Goal: Information Seeking & Learning: Learn about a topic

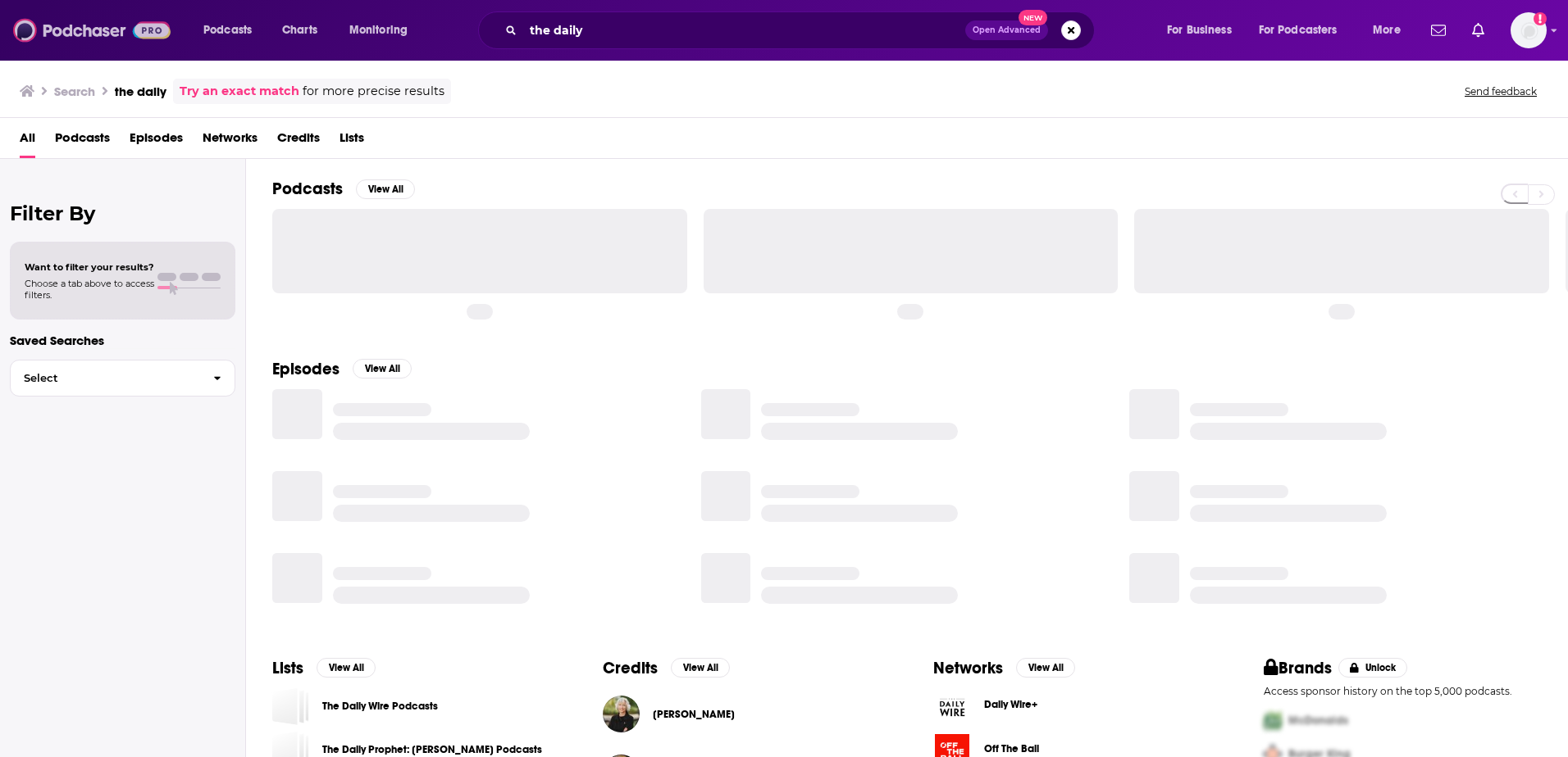
click at [89, 24] on img at bounding box center [92, 31] width 157 height 31
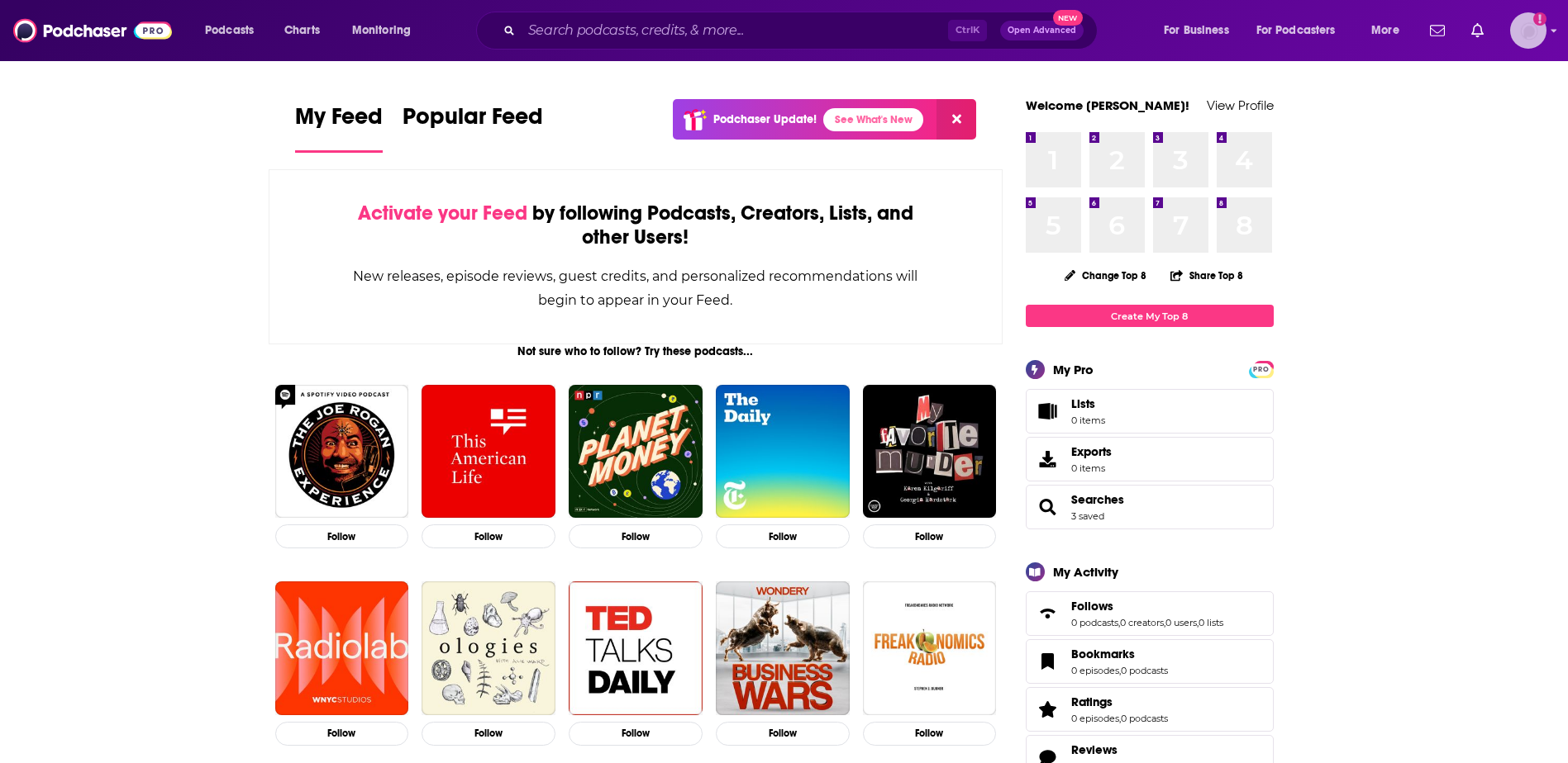
click at [1530, 40] on img "Logged in as HBurn" at bounding box center [1528, 30] width 36 height 36
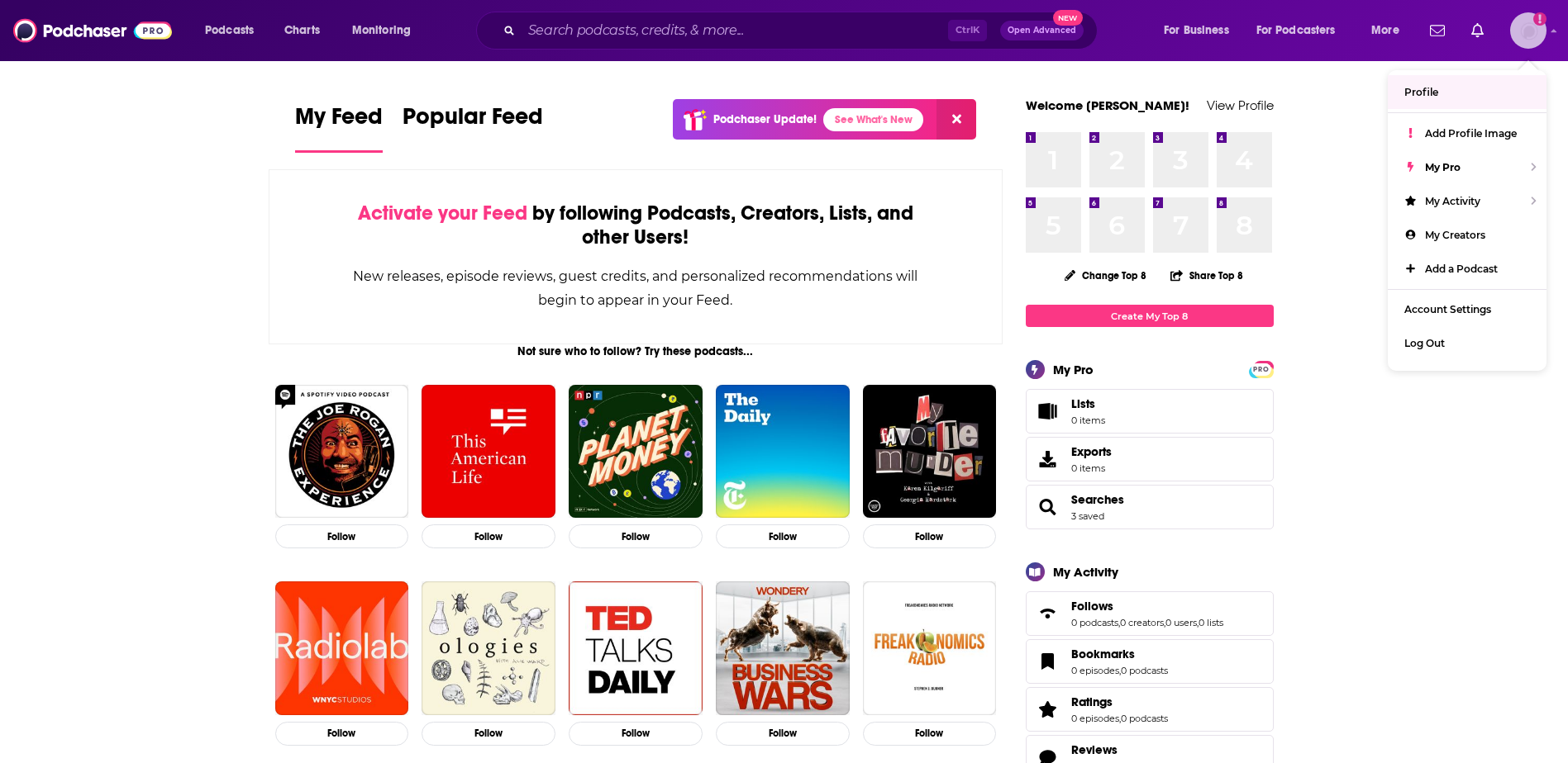
click at [1442, 90] on link "Profile" at bounding box center [1467, 92] width 159 height 34
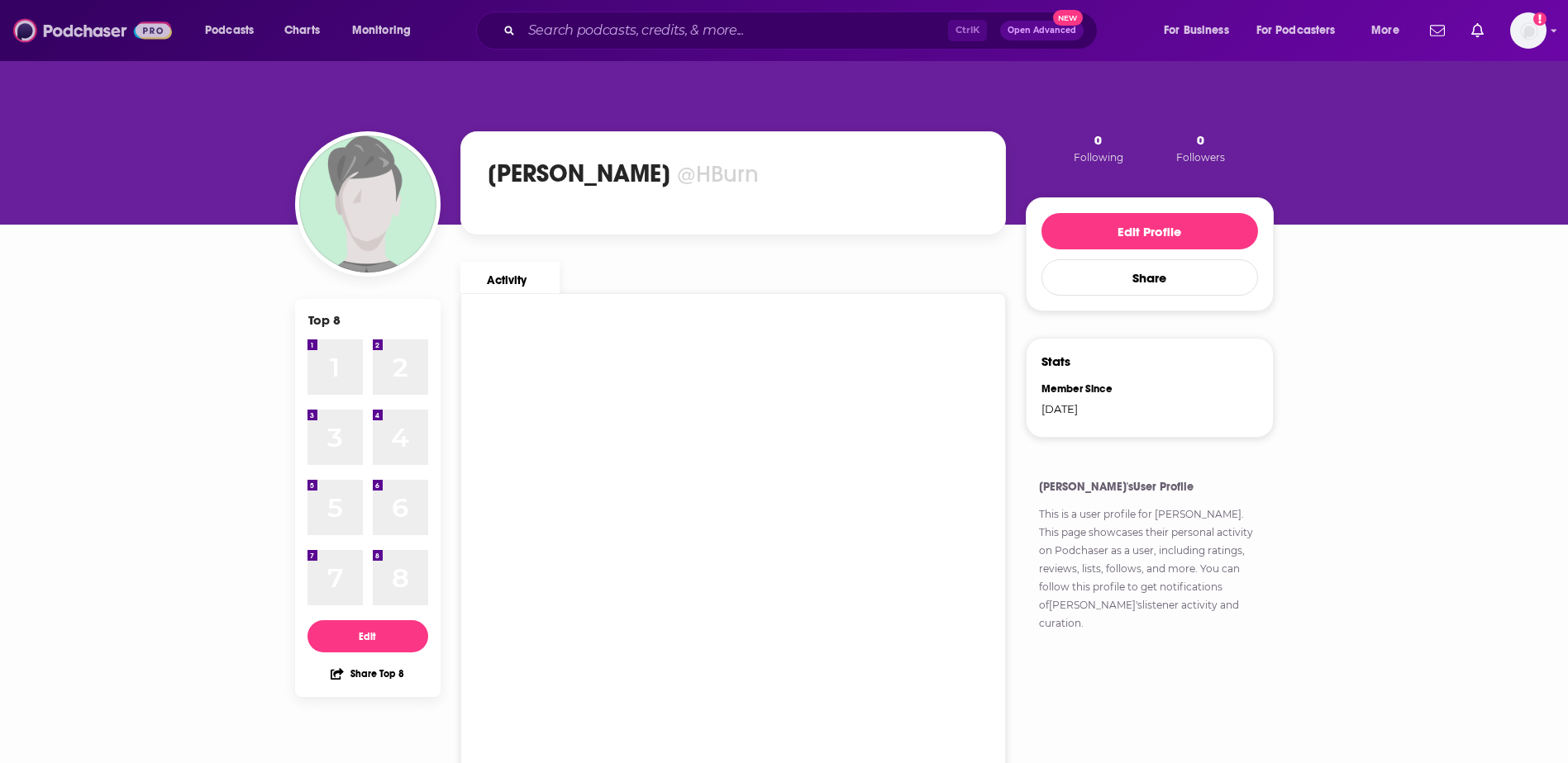
click at [46, 24] on img at bounding box center [92, 31] width 159 height 32
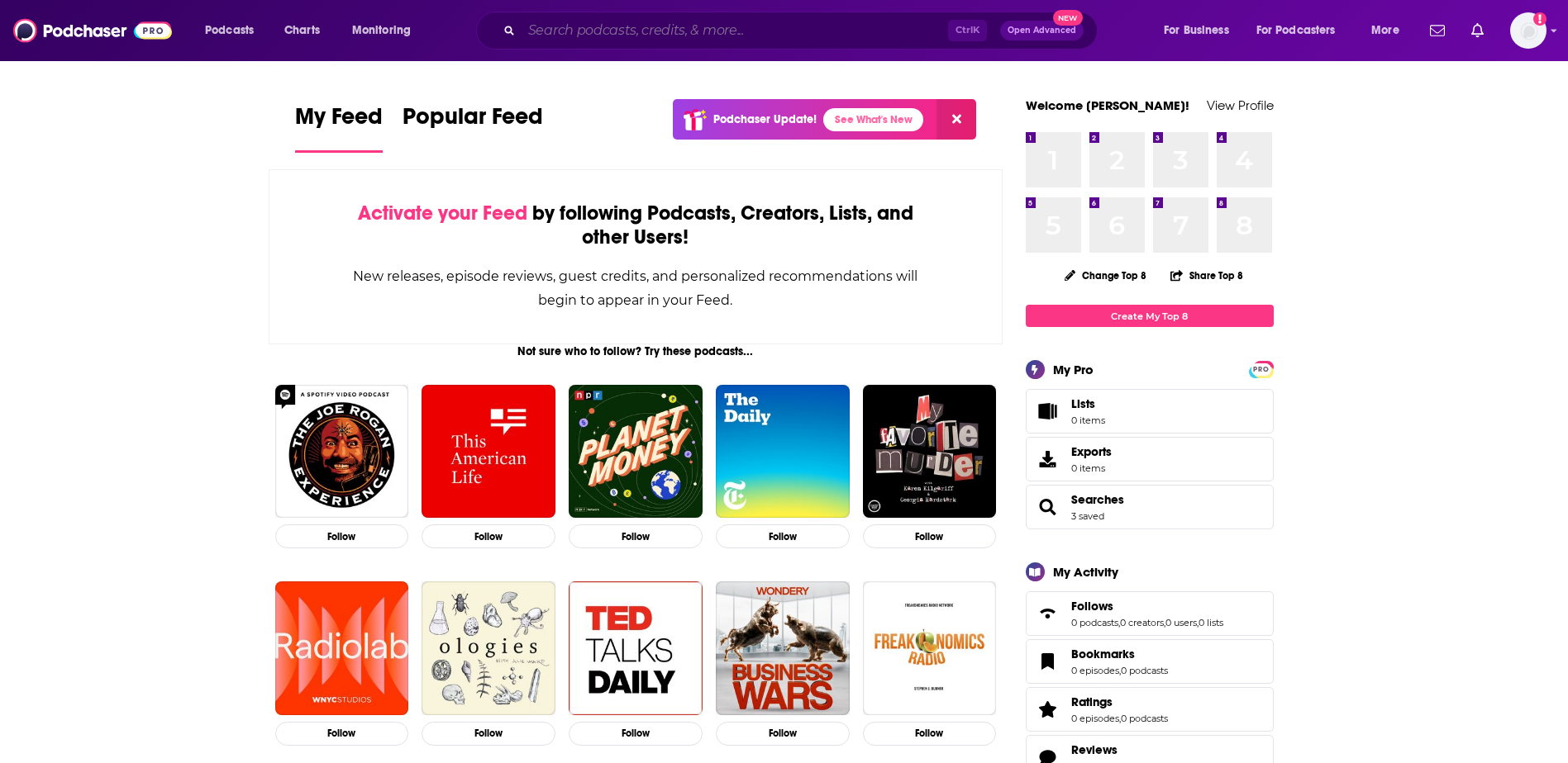
click at [556, 39] on input "Search podcasts, credits, & more..." at bounding box center [735, 31] width 427 height 26
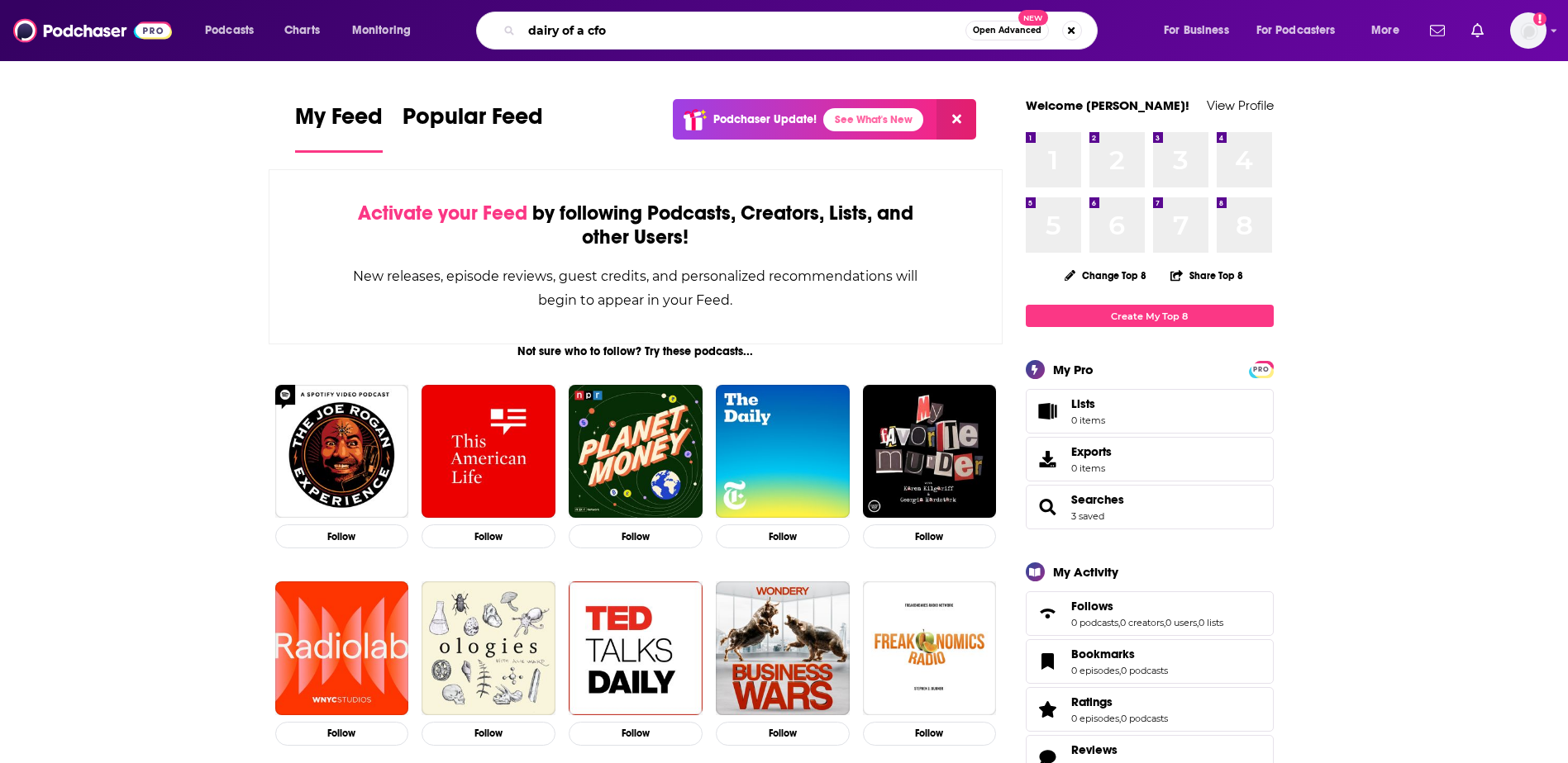
type input "dairy of a cfo"
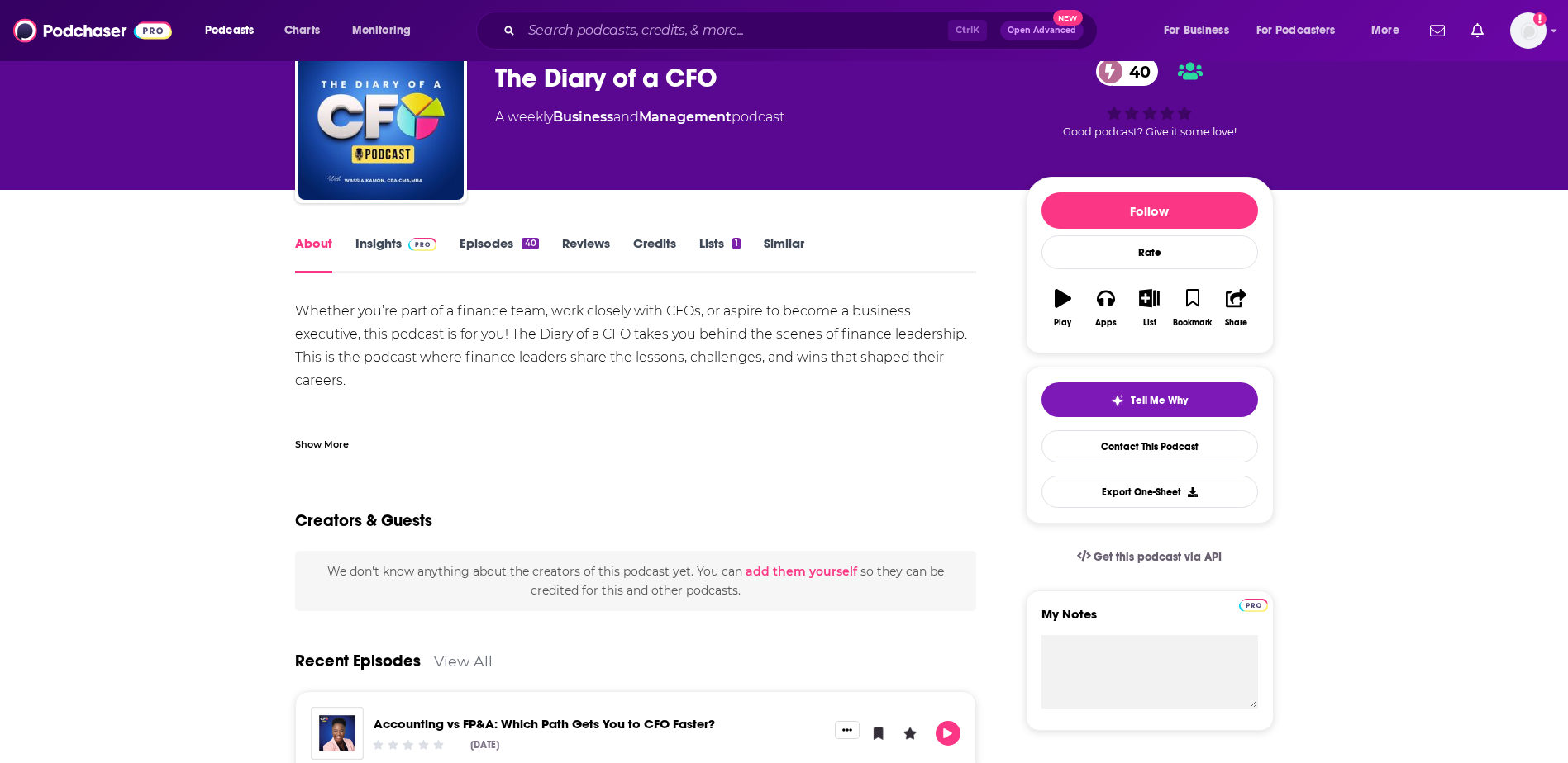
scroll to position [78, 0]
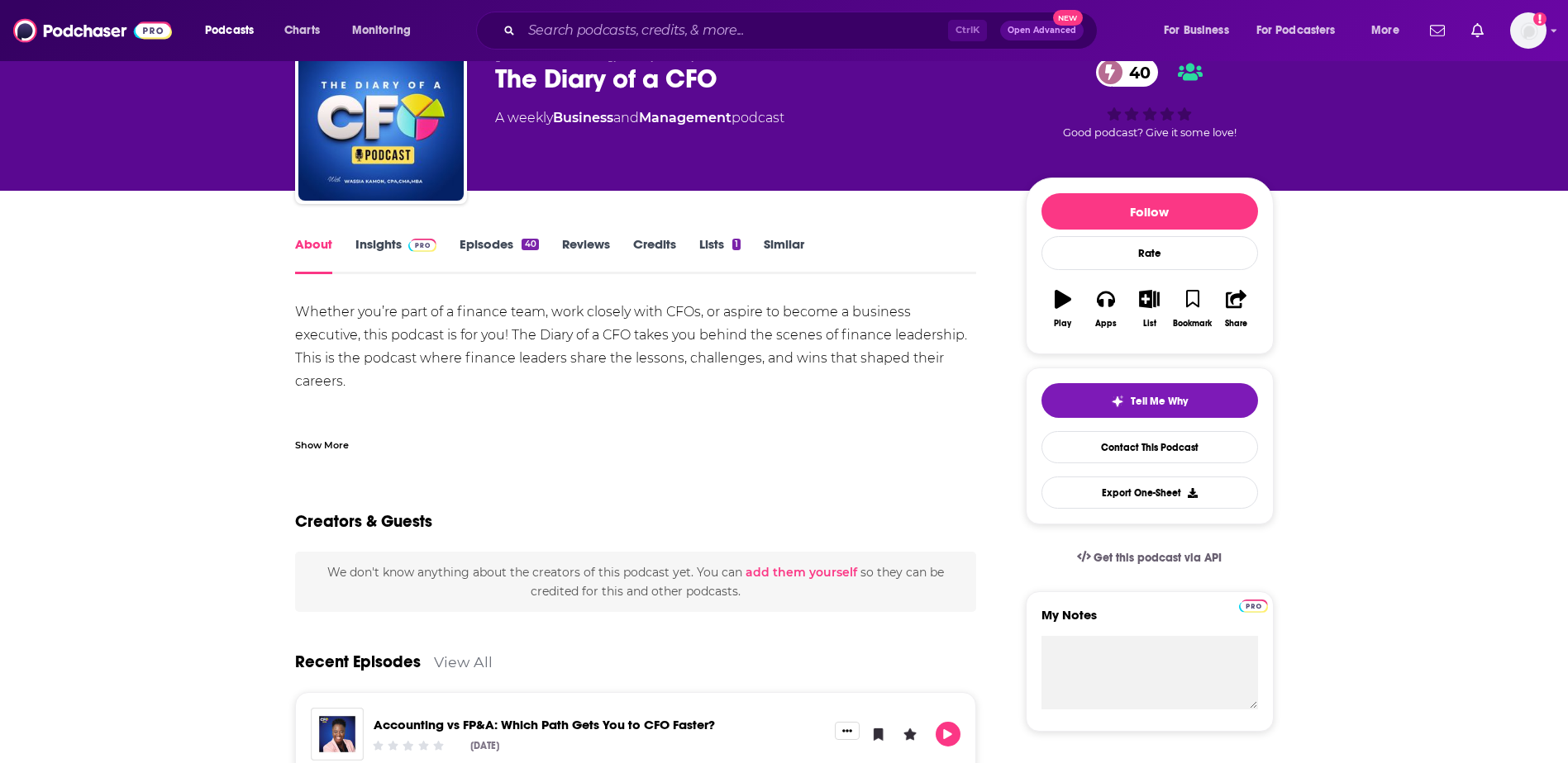
click at [392, 242] on link "Insights" at bounding box center [397, 255] width 82 height 38
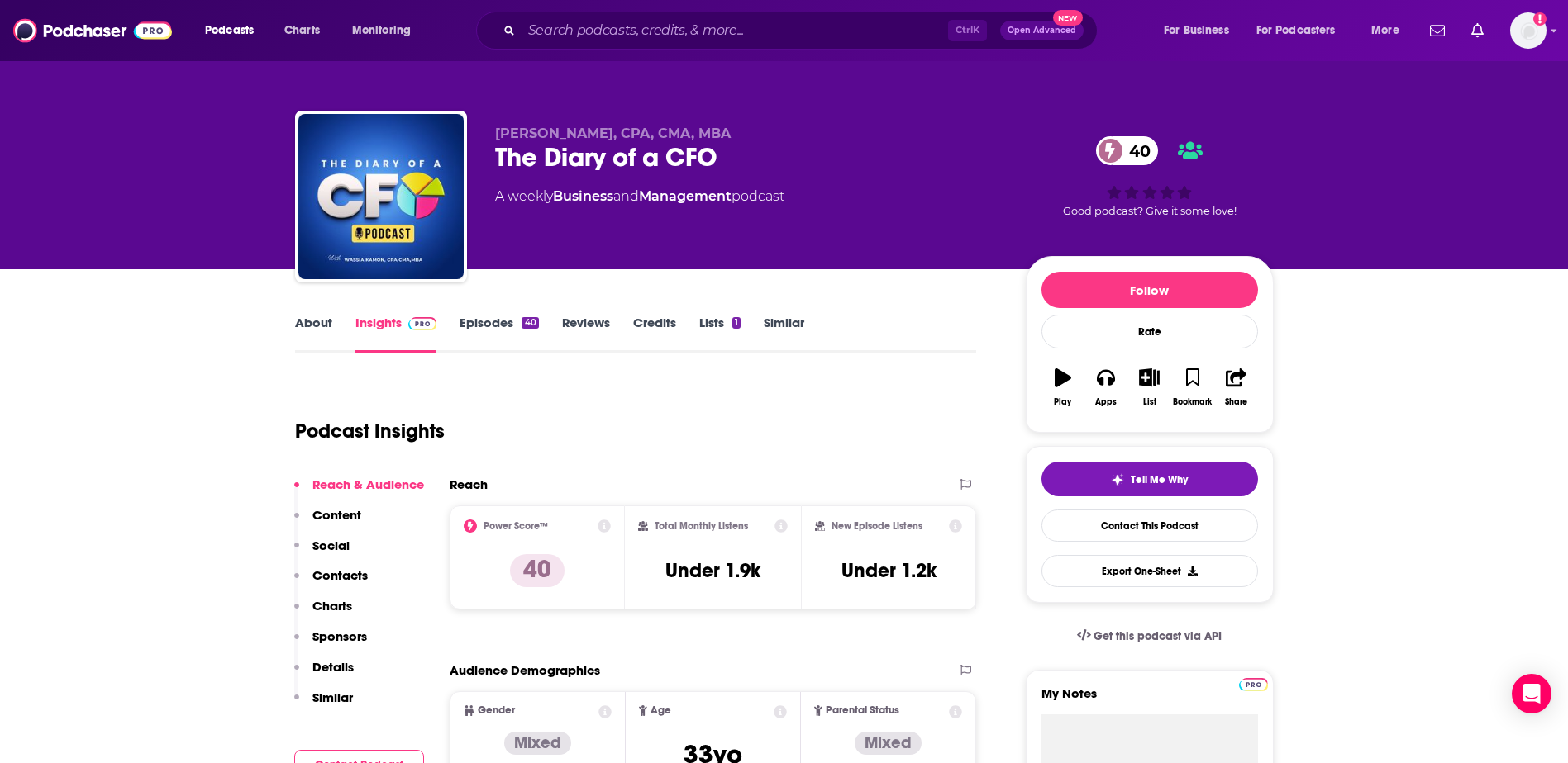
click at [707, 394] on div "Podcast Insights" at bounding box center [629, 422] width 669 height 84
click at [706, 396] on div "Podcast Insights" at bounding box center [629, 422] width 669 height 84
click at [525, 565] on p "40" at bounding box center [538, 570] width 54 height 33
click at [605, 529] on icon at bounding box center [604, 526] width 13 height 13
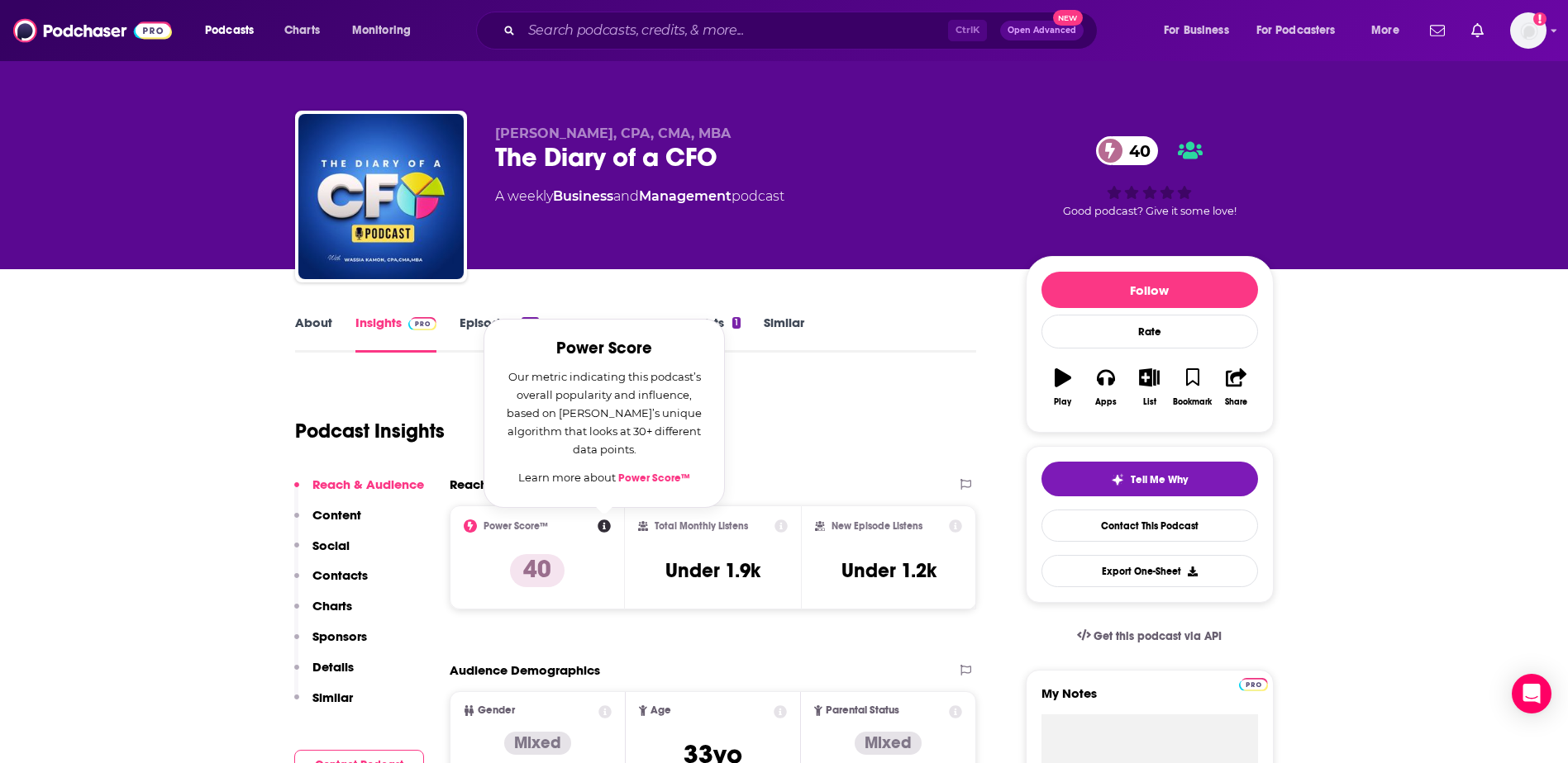
click at [836, 428] on div "Podcast Insights" at bounding box center [629, 422] width 669 height 84
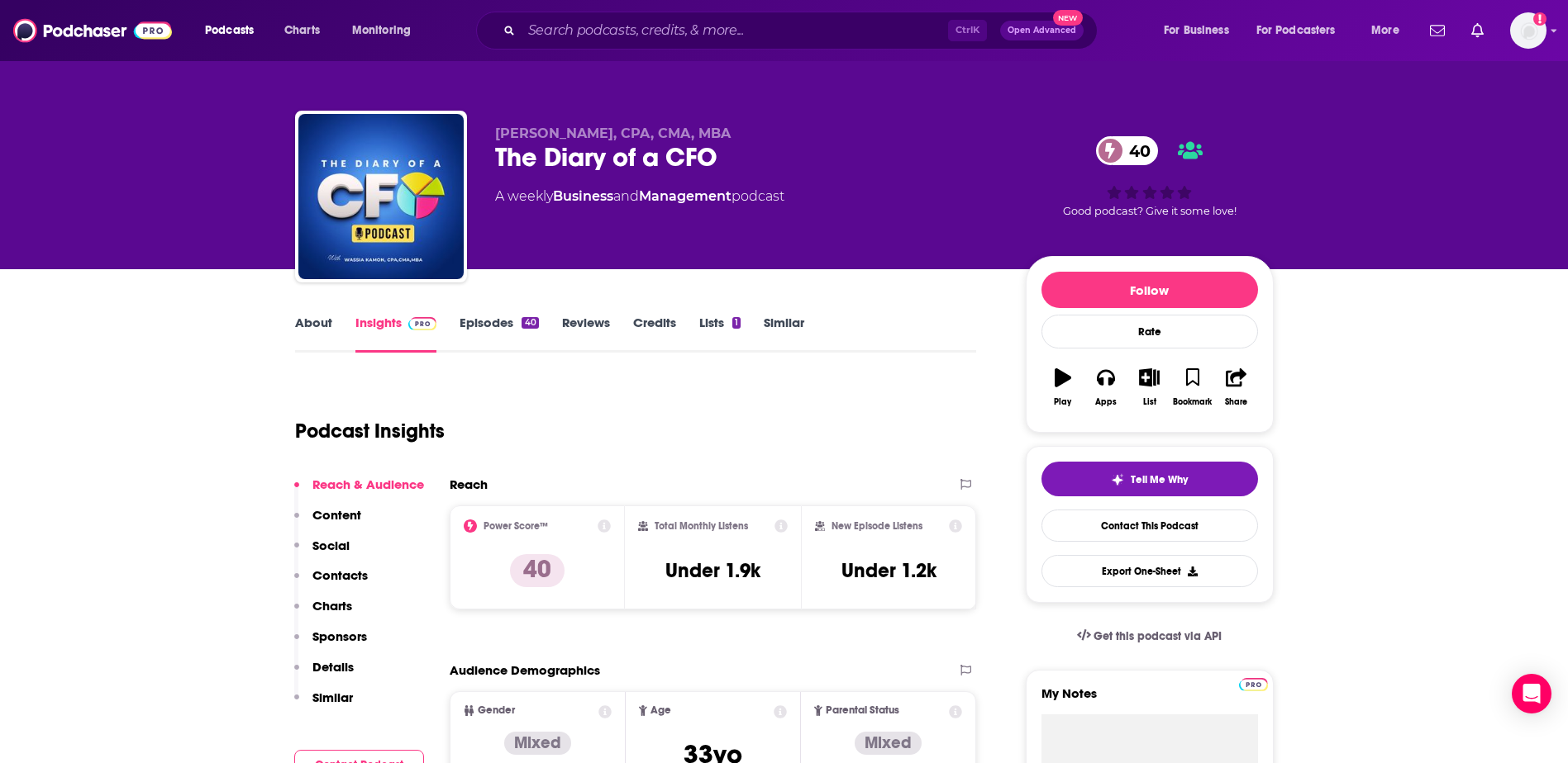
click at [707, 326] on link "Lists 1" at bounding box center [720, 333] width 41 height 38
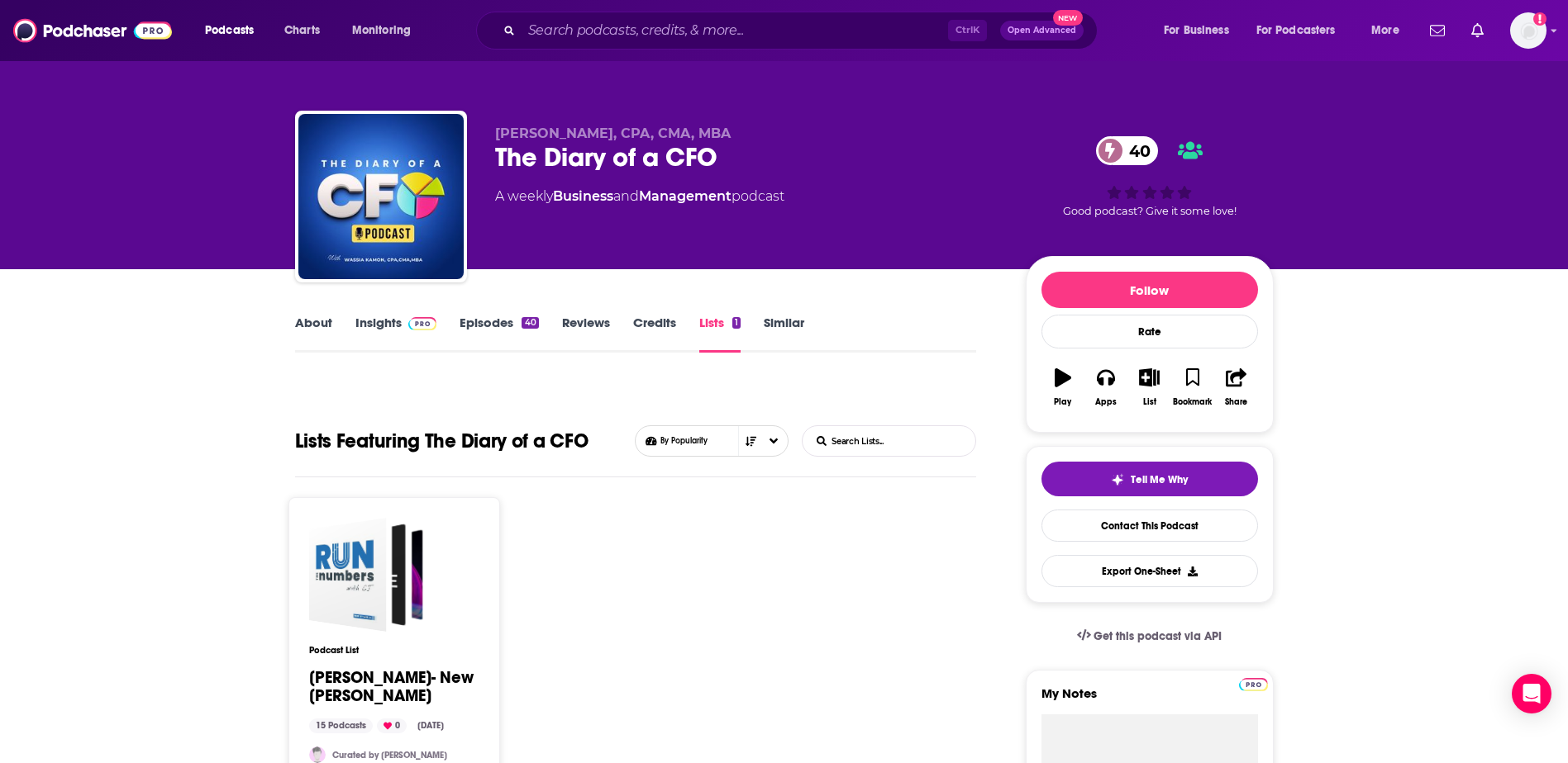
click at [397, 322] on link "Insights" at bounding box center [397, 333] width 82 height 38
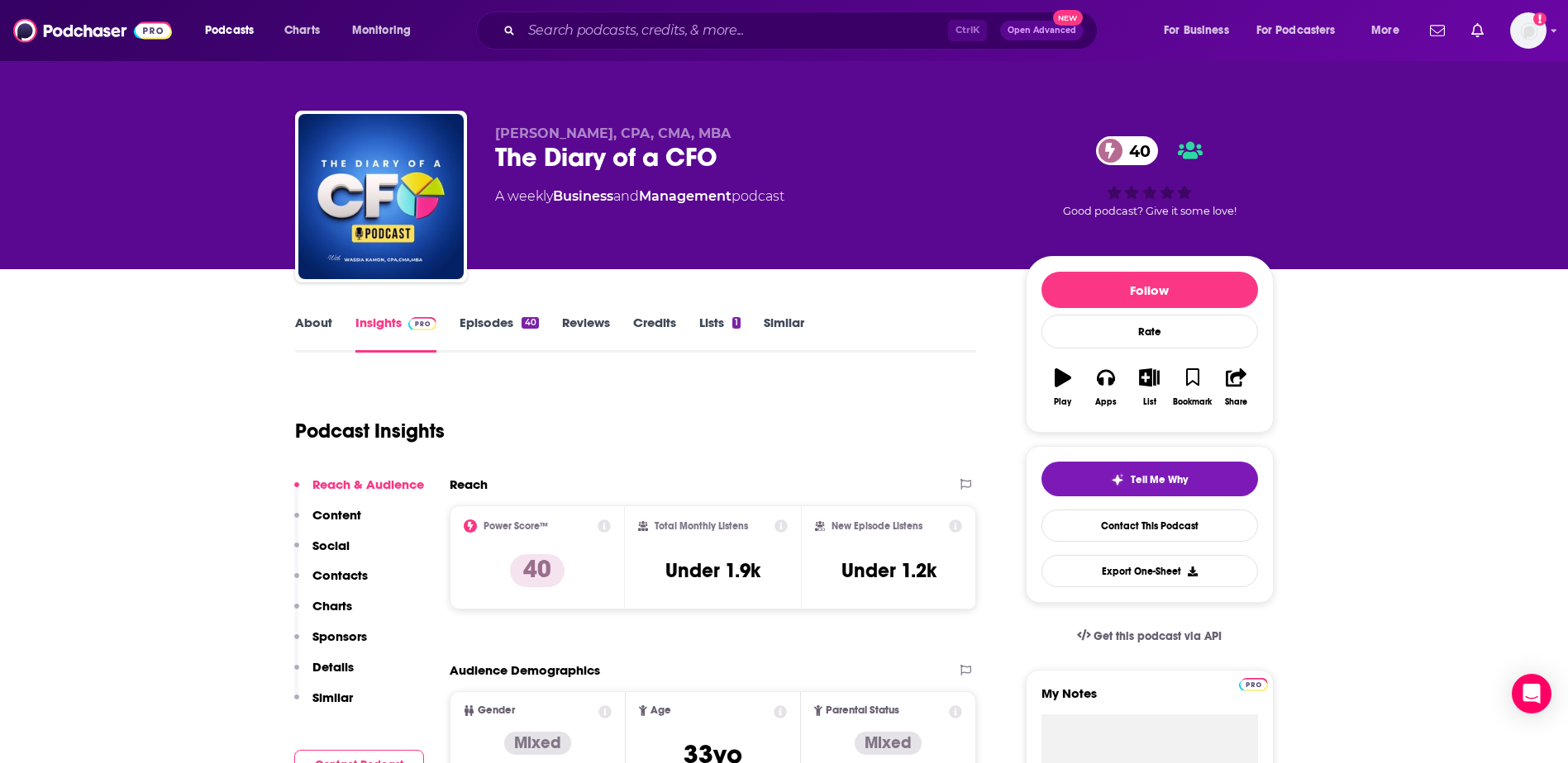
click at [679, 416] on div "Podcast Insights" at bounding box center [629, 422] width 669 height 84
click at [744, 409] on div "Podcast Insights" at bounding box center [629, 422] width 669 height 84
click at [824, 104] on div "Wassia Kamon, CPA, CMA, MBA The Diary of a CFO 40 A weekly Business and Managem…" at bounding box center [784, 179] width 1003 height 178
click at [725, 406] on div "Podcast Insights" at bounding box center [629, 422] width 669 height 84
